Goal: Navigation & Orientation: Find specific page/section

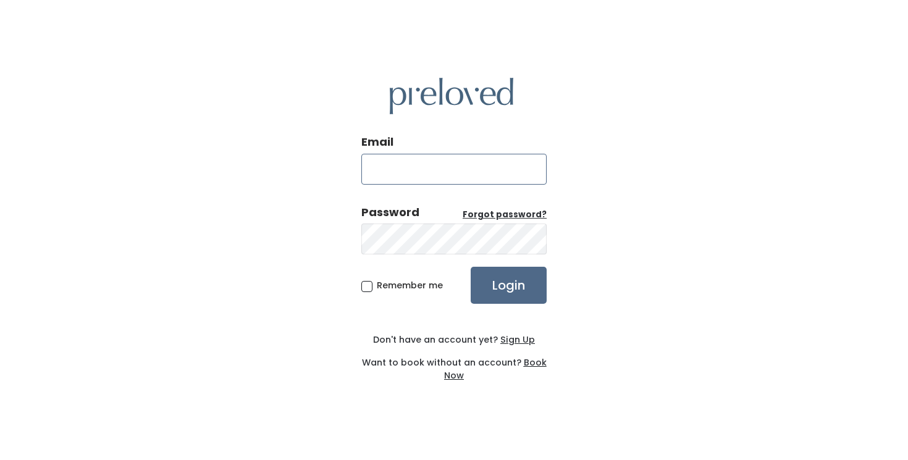
paste input "holladay.store@preloved.love"
type input "holladay.store@preloved.love"
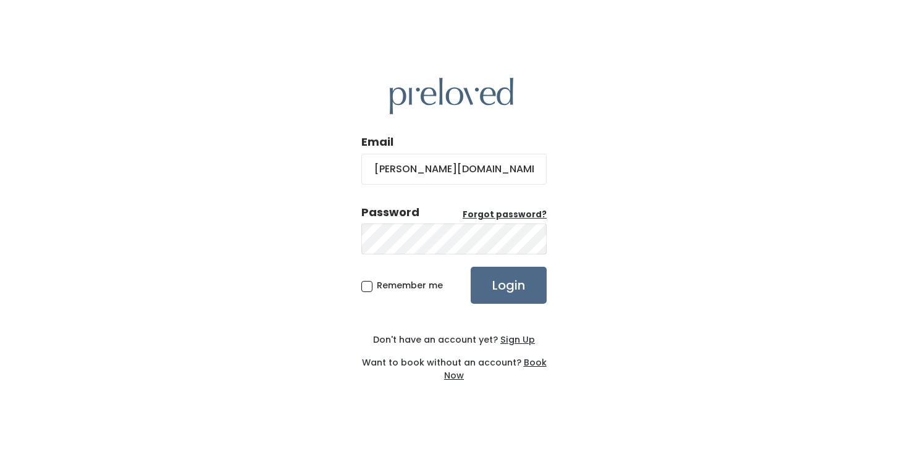
click at [415, 285] on span "Remember me" at bounding box center [410, 285] width 66 height 12
click at [385, 285] on input "Remember me" at bounding box center [381, 283] width 8 height 8
click at [419, 285] on span "Remember me" at bounding box center [410, 285] width 66 height 12
click at [385, 285] on input "Remember me" at bounding box center [381, 283] width 8 height 8
checkbox input "false"
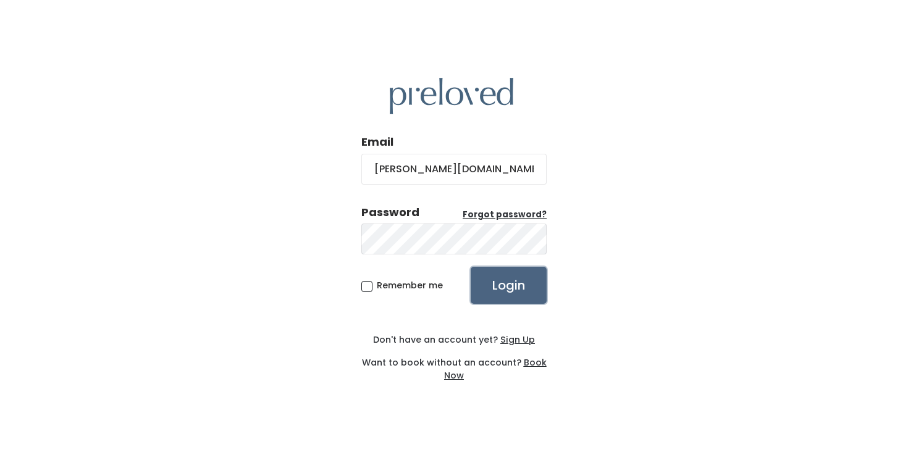
click at [515, 285] on input "Login" at bounding box center [508, 285] width 76 height 37
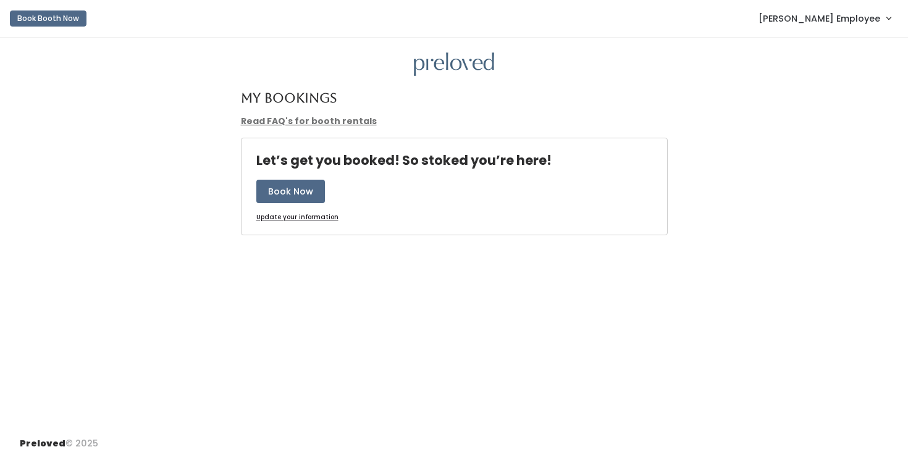
click at [837, 17] on span "[PERSON_NAME] Employee" at bounding box center [819, 19] width 122 height 14
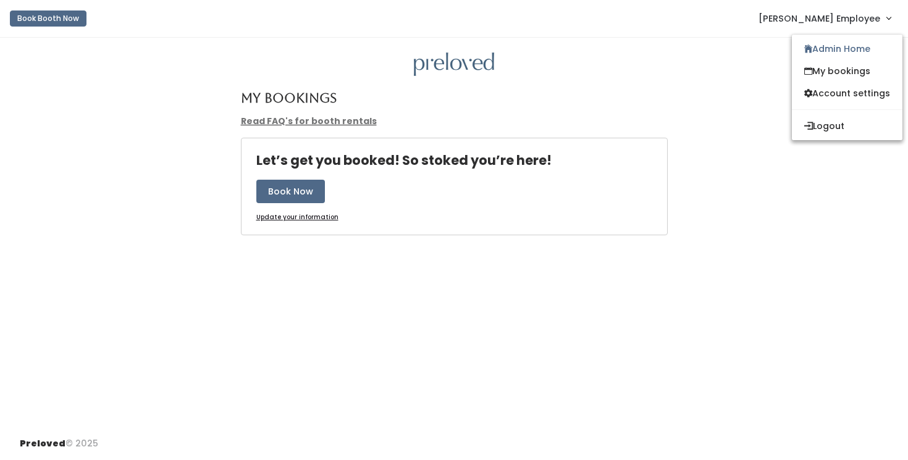
click at [582, 99] on div "My Bookings" at bounding box center [453, 103] width 441 height 24
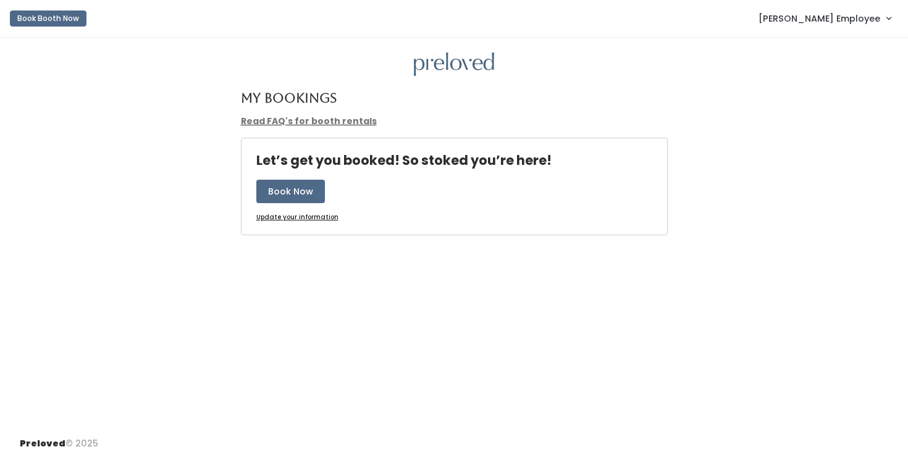
click at [822, 23] on span "[PERSON_NAME] Employee" at bounding box center [819, 19] width 122 height 14
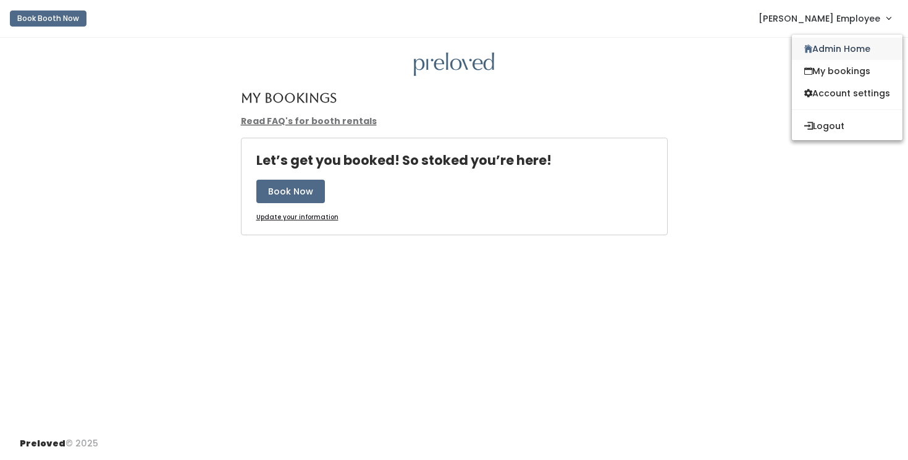
click at [829, 40] on link "Admin Home" at bounding box center [847, 49] width 111 height 22
